Goal: Navigation & Orientation: Find specific page/section

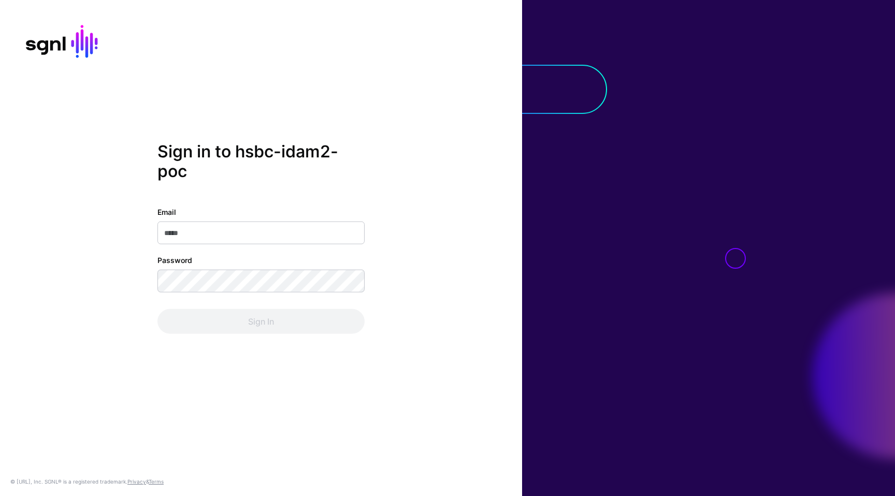
click at [337, 227] on input "Email" at bounding box center [260, 232] width 207 height 23
click at [0, 496] on com-1password-button at bounding box center [0, 496] width 0 height 0
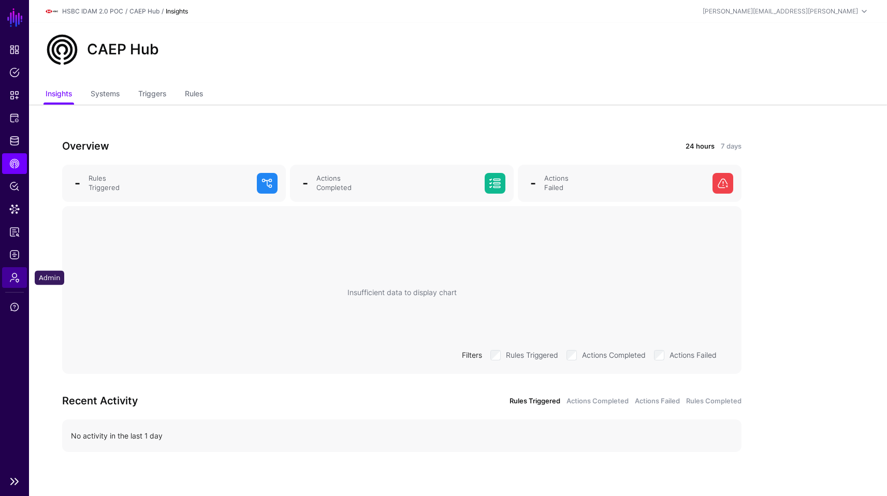
click at [11, 285] on link "Admin" at bounding box center [14, 277] width 25 height 21
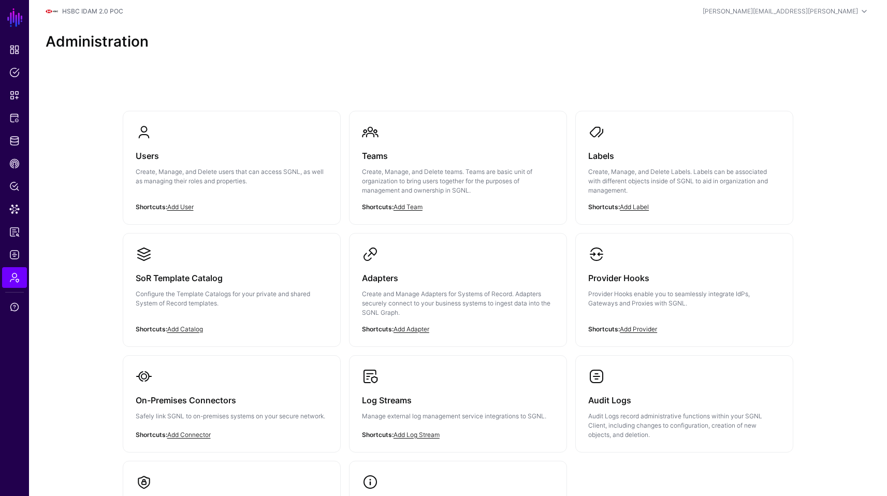
click at [721, 89] on div "Users Create, Manage, and Delete users that can access SGNL, as well as managin…" at bounding box center [458, 347] width 746 height 557
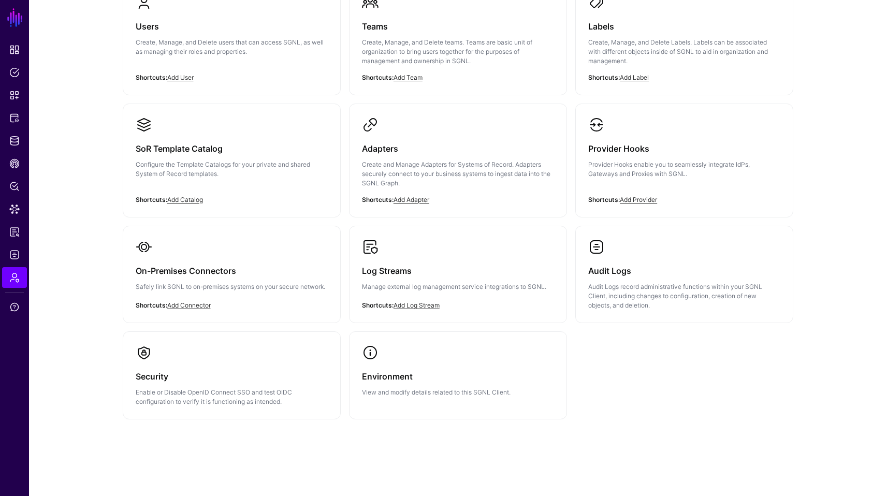
scroll to position [130, 0]
click at [496, 376] on h3 "Environment" at bounding box center [458, 376] width 192 height 14
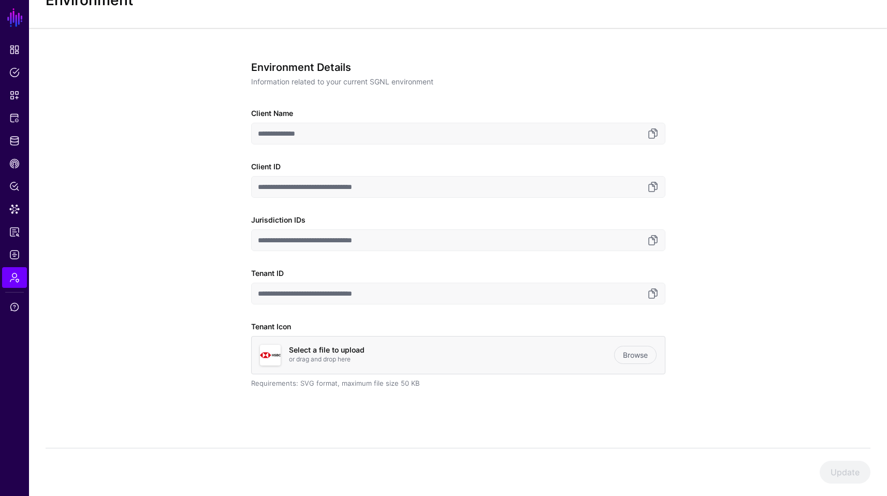
scroll to position [130, 0]
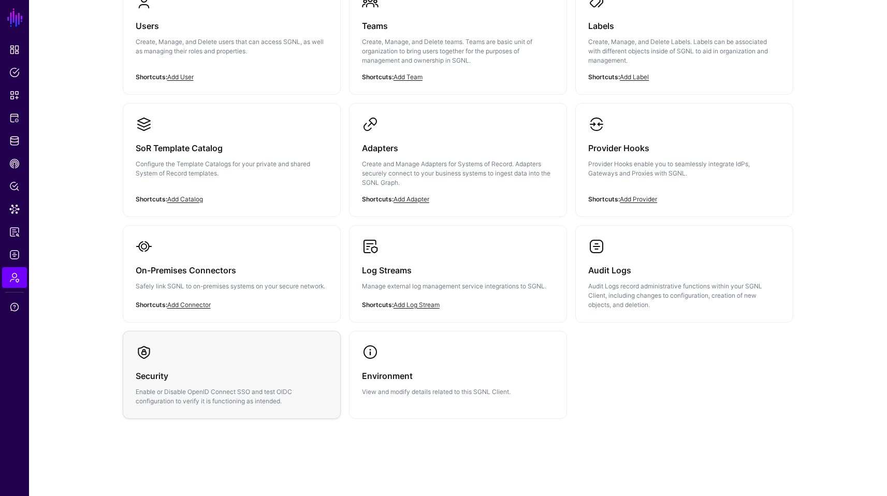
click at [199, 395] on p "Enable or Disable OpenID Connect SSO and test OIDC configuration to verify it i…" at bounding box center [232, 396] width 192 height 19
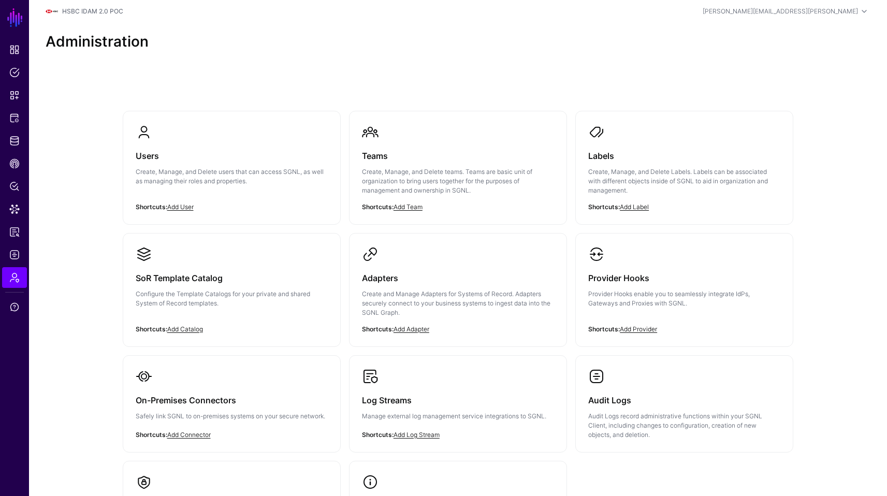
click at [623, 71] on div "Users Create, Manage, and Delete users that can access SGNL, as well as managin…" at bounding box center [458, 347] width 746 height 557
click at [192, 177] on p "Create, Manage, and Delete users that can access SGNL, as well as managing thei…" at bounding box center [232, 176] width 192 height 19
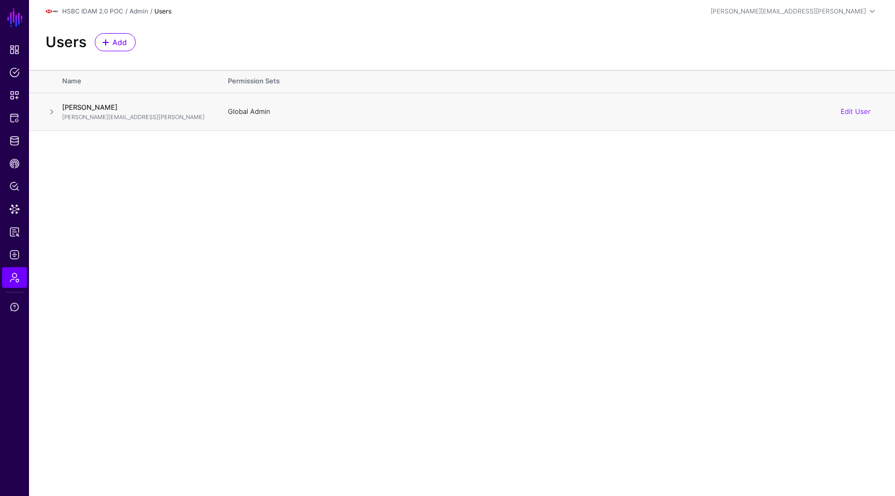
click at [46, 117] on span at bounding box center [52, 112] width 12 height 12
click at [364, 320] on main "SGNL Dashboard Policies Snippets Protected Systems Identity Data Fabric CAEP Hu…" at bounding box center [447, 248] width 895 height 496
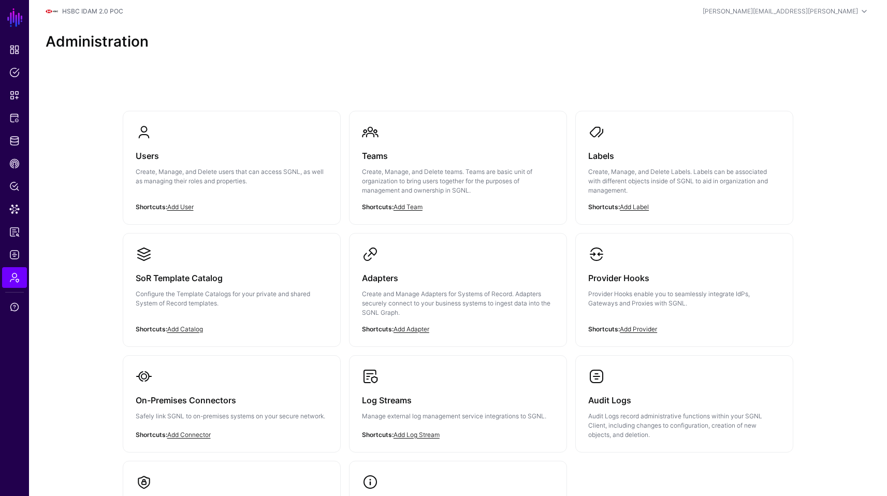
click at [830, 299] on div "Users Create, Manage, and Delete users that can access SGNL, as well as managin…" at bounding box center [458, 347] width 746 height 557
click at [851, 20] on header "HSBC IDAM 2.0 POC paul.verrone@sgnl.ai Paul Verrone paul.verrone@sgnl.ai HSBC I…" at bounding box center [458, 11] width 858 height 23
click at [847, 14] on div "[PERSON_NAME][EMAIL_ADDRESS][PERSON_NAME]" at bounding box center [780, 11] width 155 height 9
click at [789, 88] on div "Log out" at bounding box center [788, 89] width 26 height 9
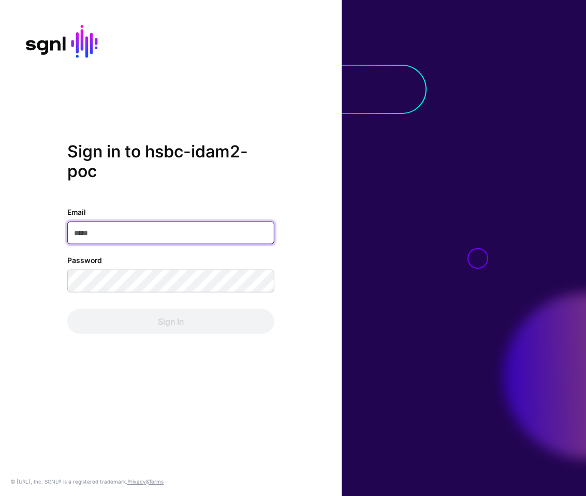
click at [229, 241] on input "Email" at bounding box center [170, 232] width 207 height 23
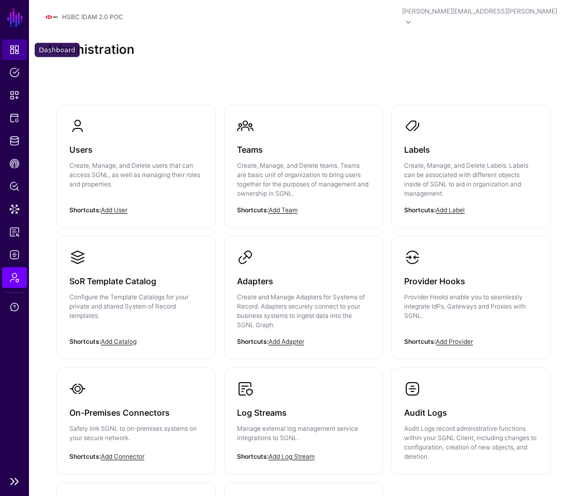
click at [11, 51] on span "Dashboard" at bounding box center [14, 50] width 10 height 10
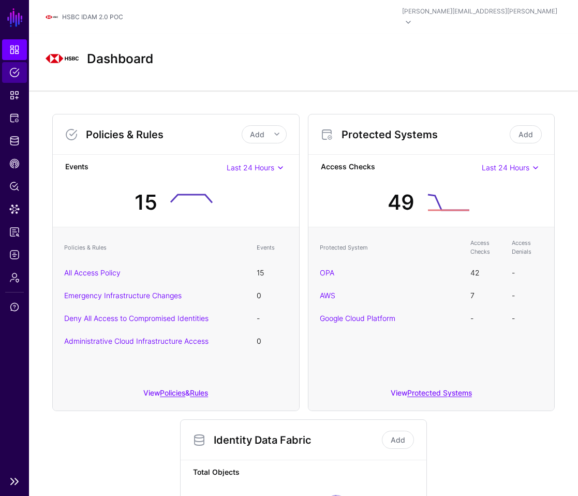
click at [24, 69] on link "Policies" at bounding box center [14, 72] width 25 height 21
